Goal: Find specific page/section: Find specific page/section

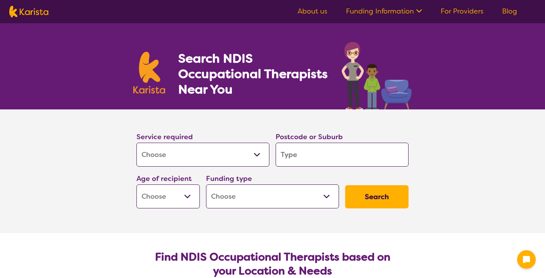
select select "[MEDICAL_DATA]"
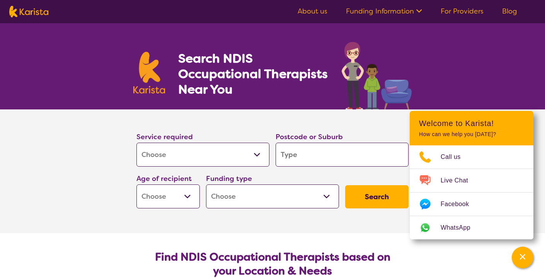
click at [289, 158] on input "search" at bounding box center [341, 155] width 133 height 24
type input "3"
type input "30"
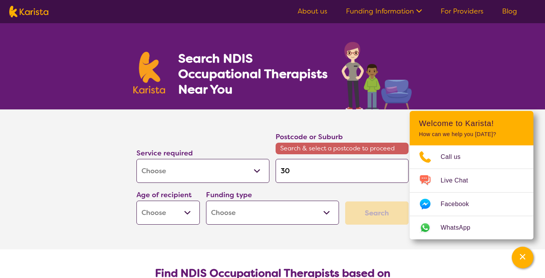
type input "303"
type input "3030"
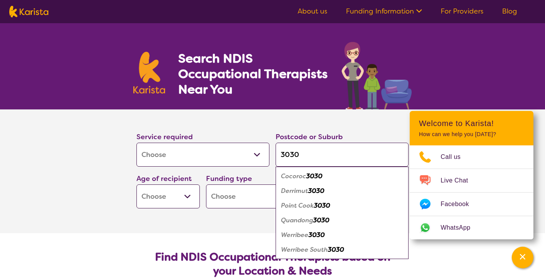
type input "3030"
click at [303, 236] on em "Werribee" at bounding box center [294, 235] width 27 height 8
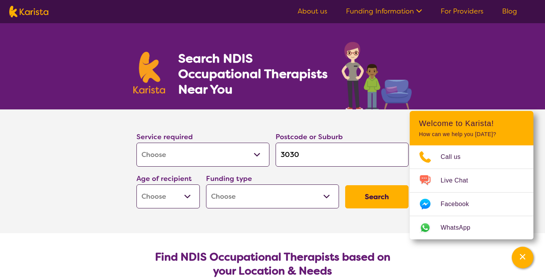
select select "AS"
select select "NDIS"
click at [384, 199] on button "Search" at bounding box center [376, 196] width 63 height 23
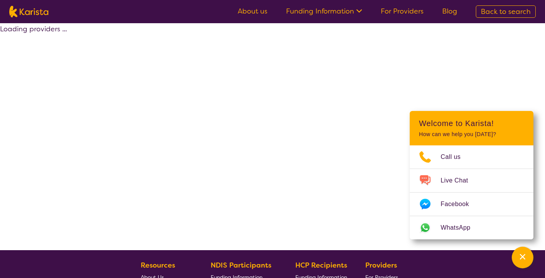
select select "by_score"
